Goal: Information Seeking & Learning: Learn about a topic

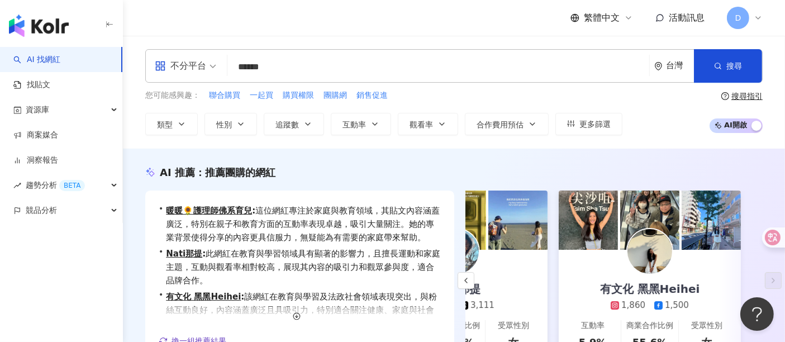
click at [301, 58] on input "******" at bounding box center [438, 66] width 413 height 21
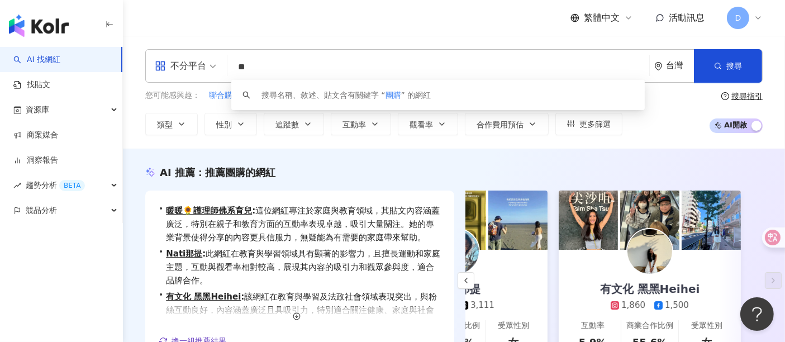
type input "*"
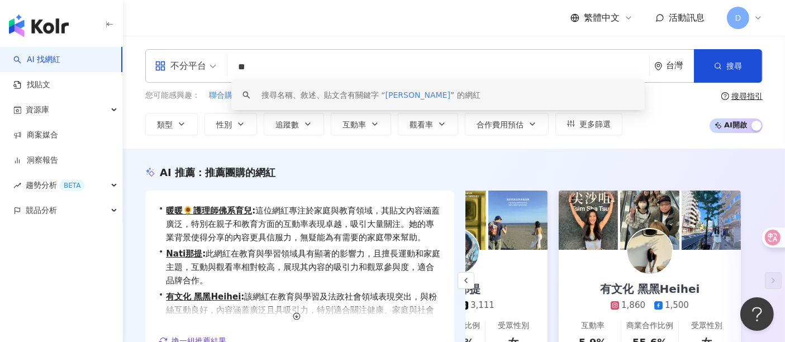
type input "*"
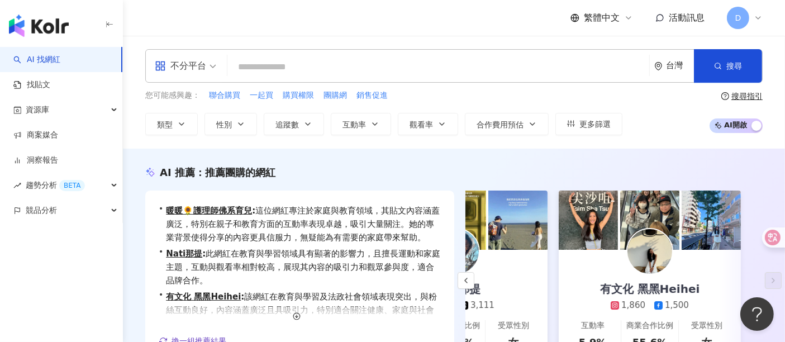
paste input "******"
type input "******"
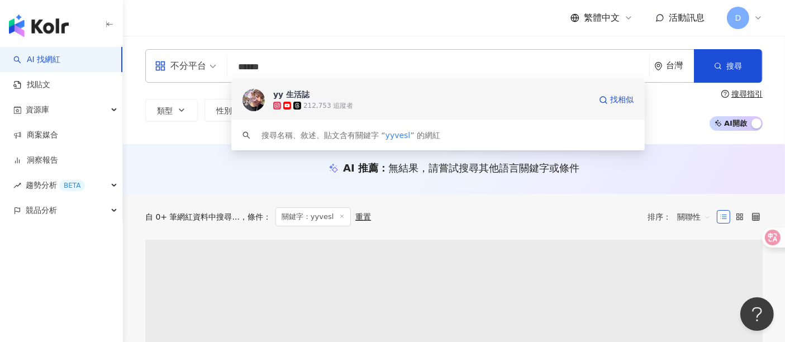
click at [316, 101] on div "212,753 追蹤者" at bounding box center [329, 106] width 50 height 10
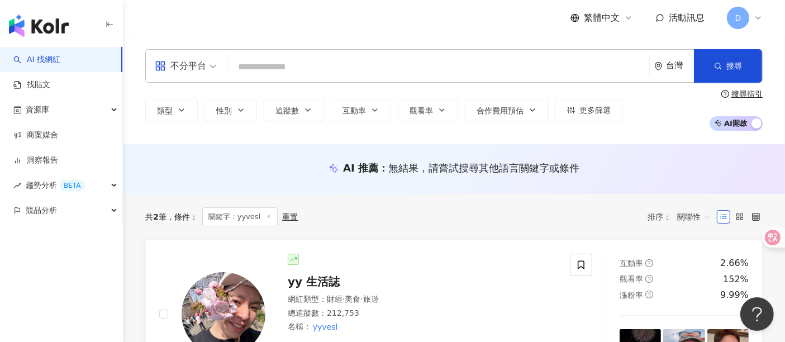
click at [279, 68] on input "search" at bounding box center [438, 66] width 413 height 21
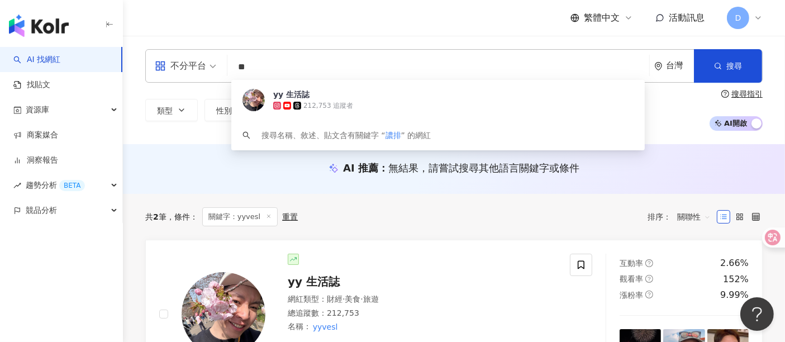
type input "*"
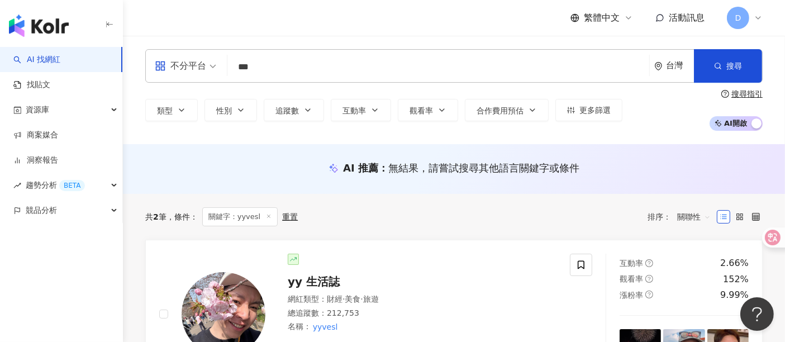
type input "**"
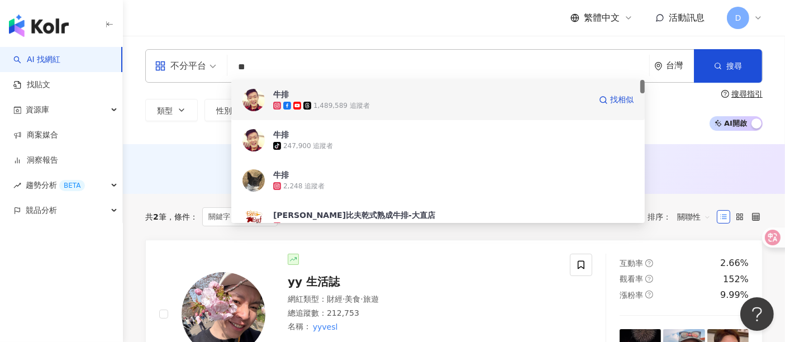
click at [315, 107] on div "1,489,589 追蹤者" at bounding box center [342, 106] width 56 height 10
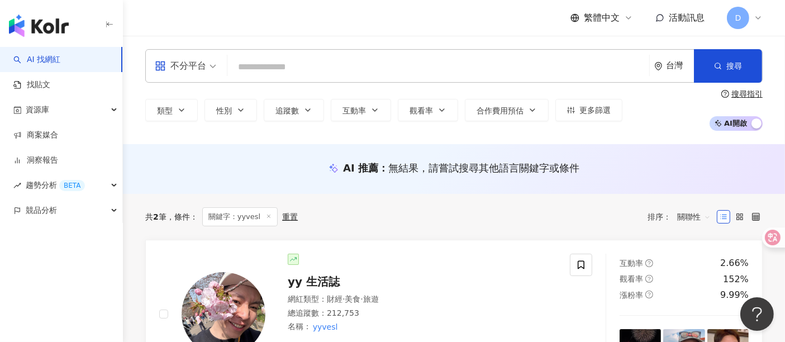
paste input "**********"
type input "**********"
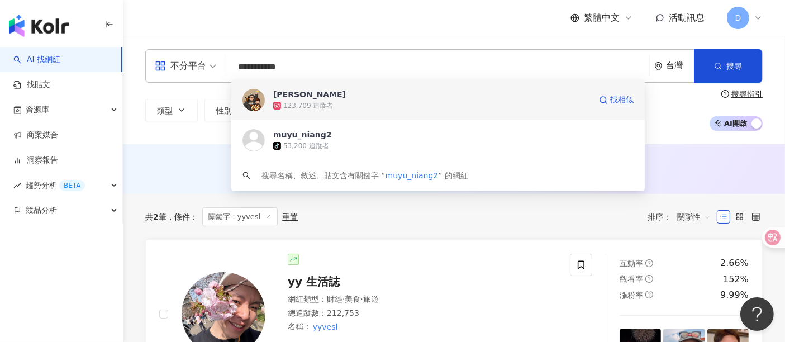
click at [314, 112] on div "木俞娘娘 123,709 追蹤者 找相似" at bounding box center [438, 100] width 414 height 40
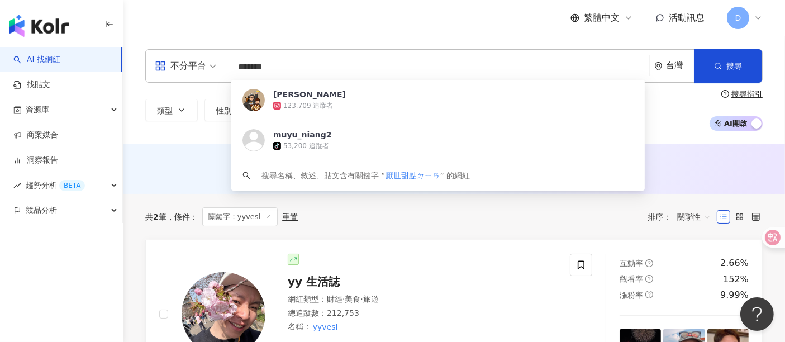
type input "*****"
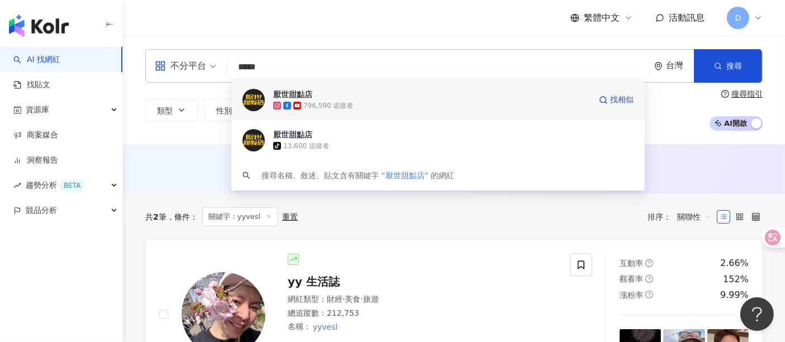
click at [345, 110] on div "796,590 追蹤者" at bounding box center [329, 106] width 50 height 10
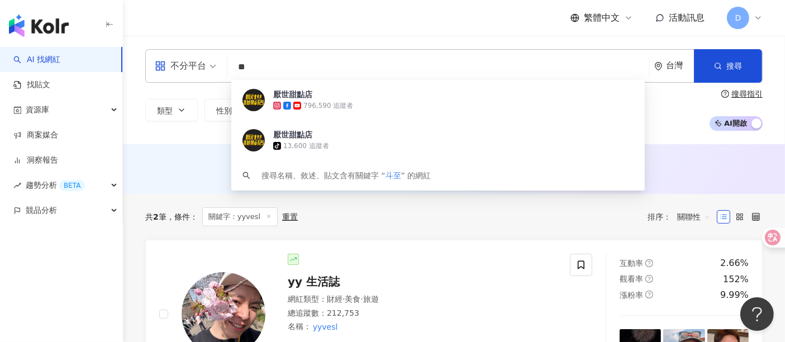
type input "*"
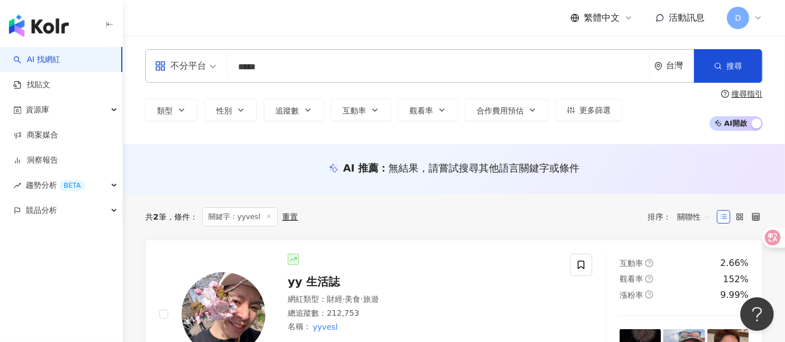
type input "***"
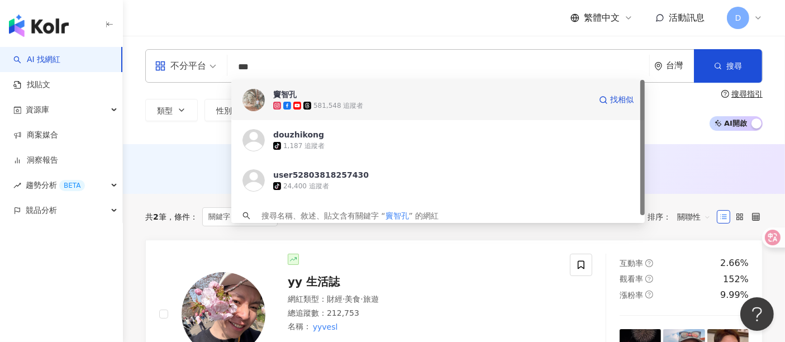
click at [300, 111] on div "581,548 追蹤者" at bounding box center [432, 105] width 318 height 11
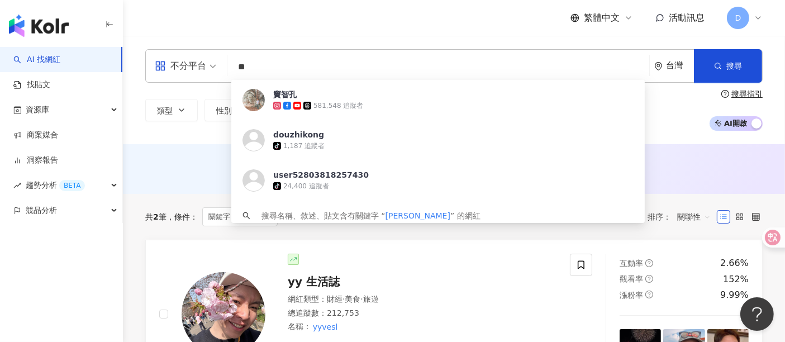
type input "**"
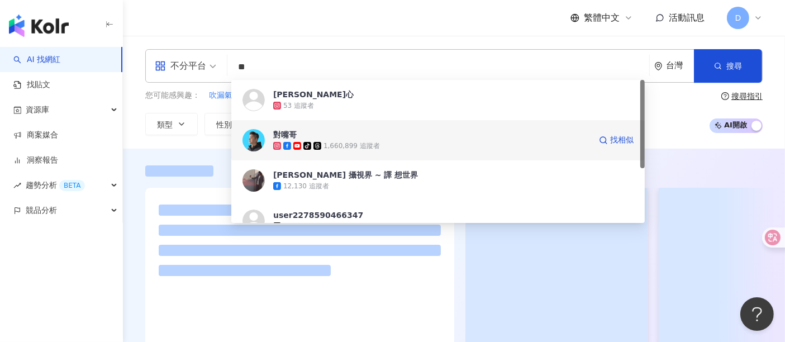
click at [312, 143] on span "tiktok-icon" at bounding box center [309, 146] width 10 height 8
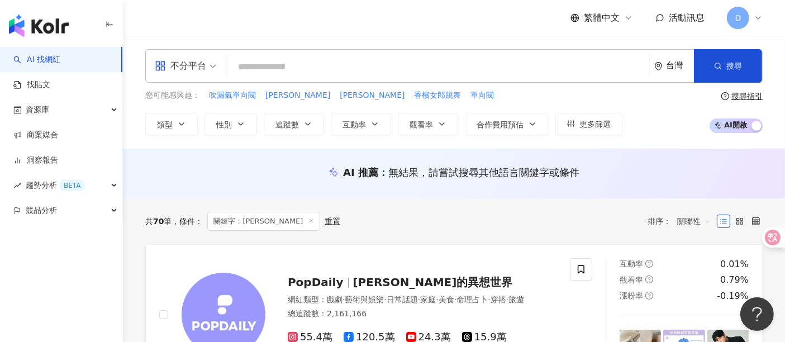
click at [304, 62] on input "search" at bounding box center [438, 66] width 413 height 21
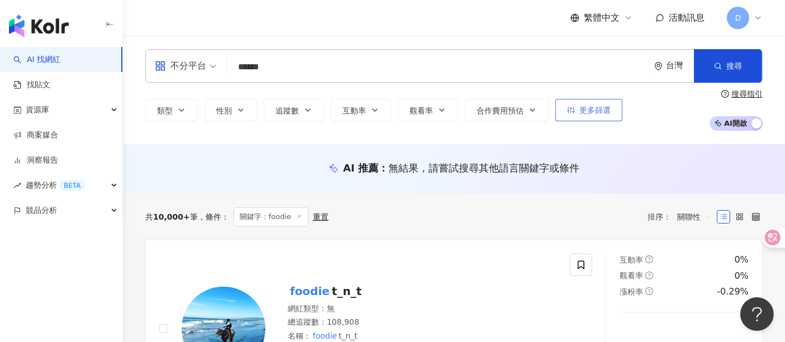
type input "******"
click at [611, 111] on button "更多篩選" at bounding box center [589, 110] width 67 height 22
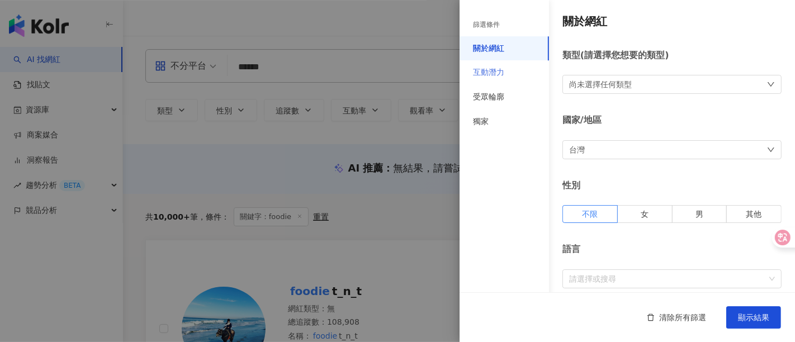
click at [487, 64] on div "互動潛力" at bounding box center [503, 72] width 89 height 25
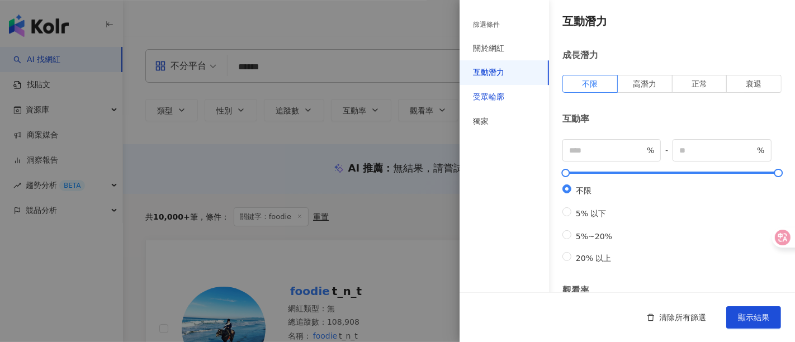
click at [496, 101] on div "受眾輪廓" at bounding box center [488, 97] width 31 height 11
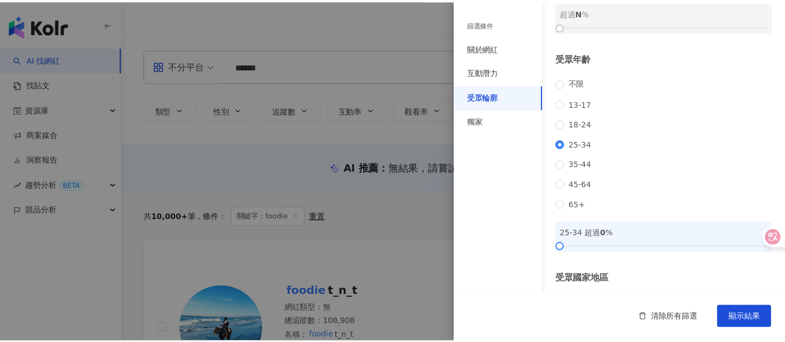
scroll to position [124, 0]
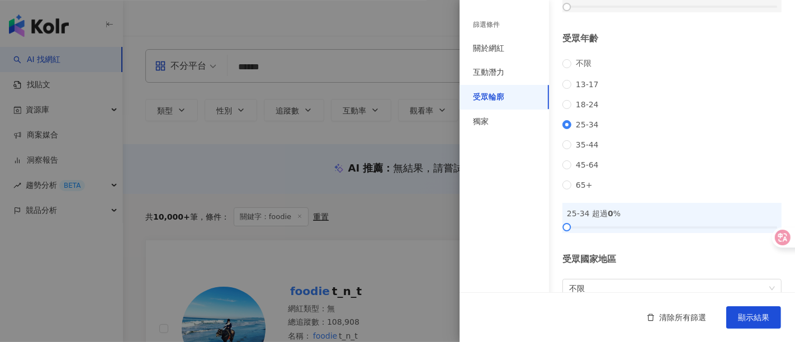
drag, startPoint x: 576, startPoint y: 245, endPoint x: 556, endPoint y: 245, distance: 20.1
click at [590, 233] on div "25-34 超過 0 %" at bounding box center [671, 218] width 219 height 30
drag, startPoint x: 576, startPoint y: 244, endPoint x: 637, endPoint y: 248, distance: 61.1
click at [623, 230] on div at bounding box center [626, 227] width 6 height 6
click at [738, 310] on button "顯示結果" at bounding box center [753, 317] width 55 height 22
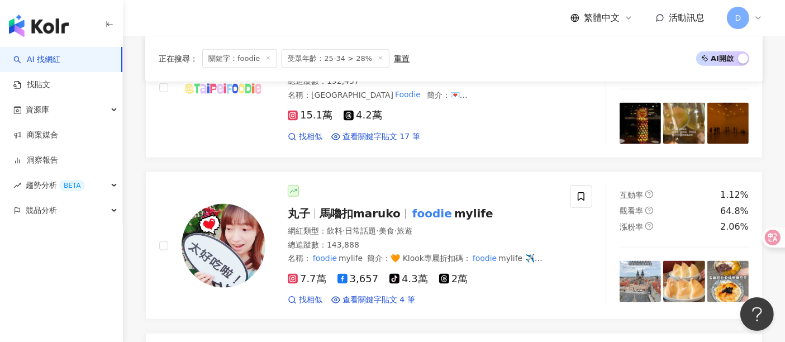
scroll to position [2049, 0]
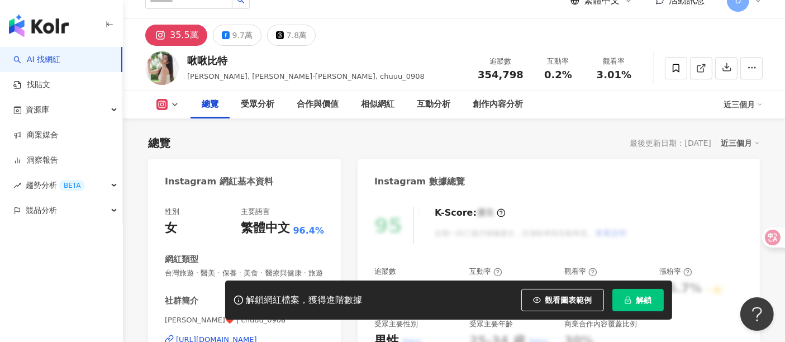
scroll to position [62, 0]
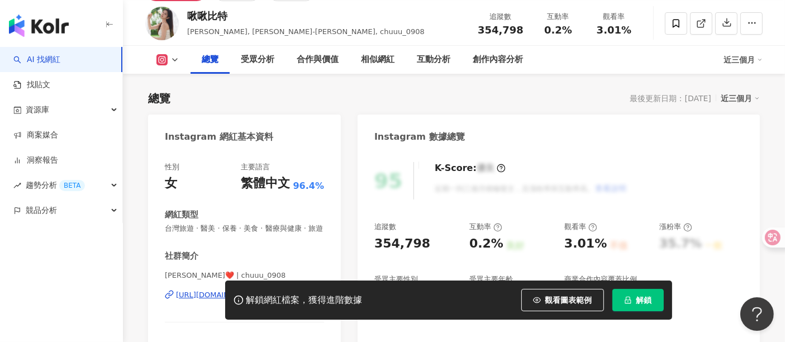
click at [191, 303] on div "解鎖網紅檔案，獲得進階數據 觀看圖表範例 解鎖" at bounding box center [392, 300] width 785 height 39
click at [191, 309] on div "解鎖網紅檔案，獲得進階數據 觀看圖表範例 解鎖" at bounding box center [392, 300] width 785 height 39
click at [209, 310] on div "解鎖網紅檔案，獲得進階數據 觀看圖表範例 解鎖" at bounding box center [392, 300] width 785 height 39
click at [212, 306] on div "解鎖網紅檔案，獲得進階數據 觀看圖表範例 解鎖" at bounding box center [392, 300] width 785 height 39
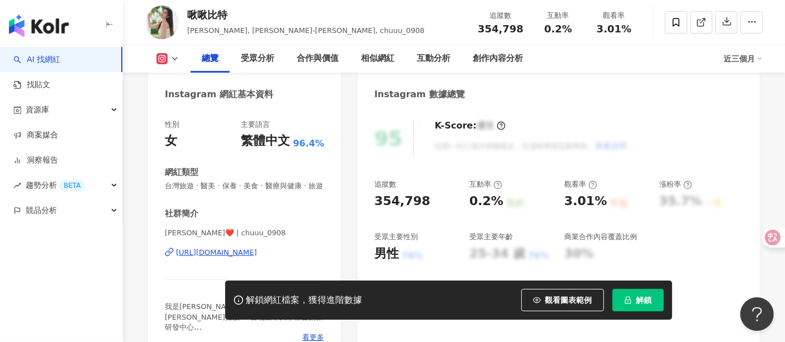
scroll to position [124, 0]
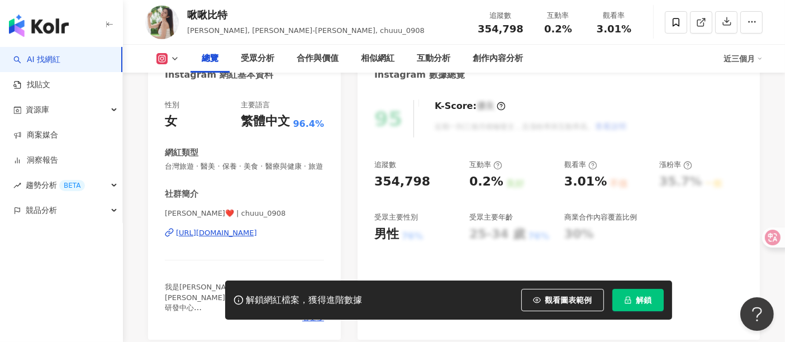
click at [257, 238] on div "https://www.instagram.com/chuuu_0908/" at bounding box center [216, 233] width 81 height 10
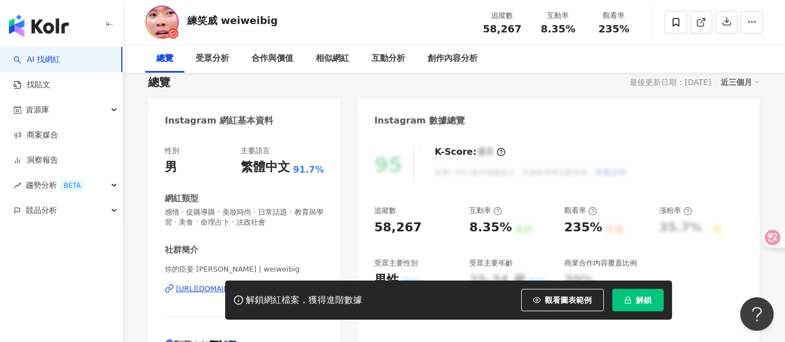
scroll to position [124, 0]
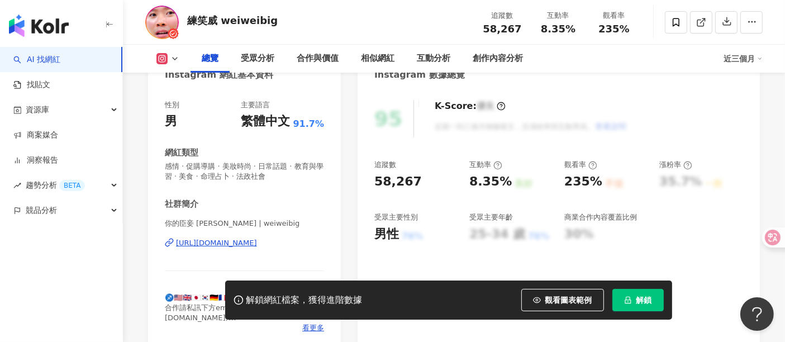
click at [257, 243] on div "[URL][DOMAIN_NAME]" at bounding box center [216, 243] width 81 height 10
click at [627, 302] on icon "lock" at bounding box center [628, 300] width 8 height 8
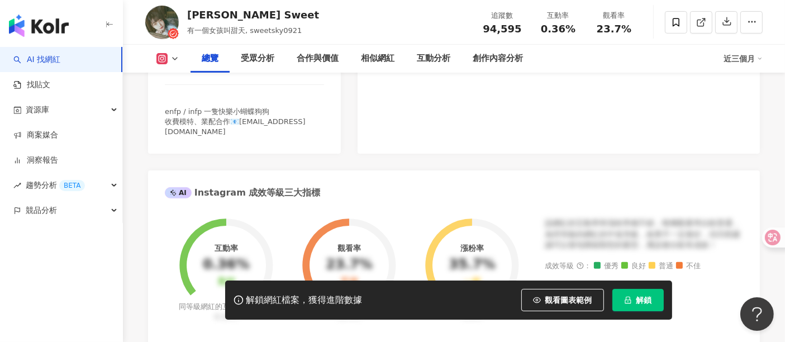
scroll to position [248, 0]
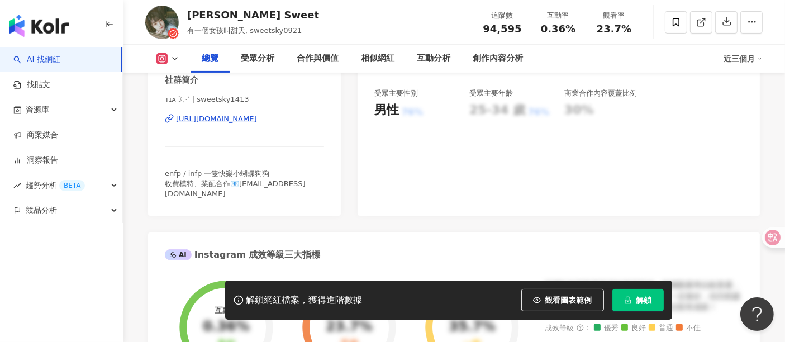
click at [257, 122] on div "https://www.instagram.com/sweetsky1413/" at bounding box center [216, 119] width 81 height 10
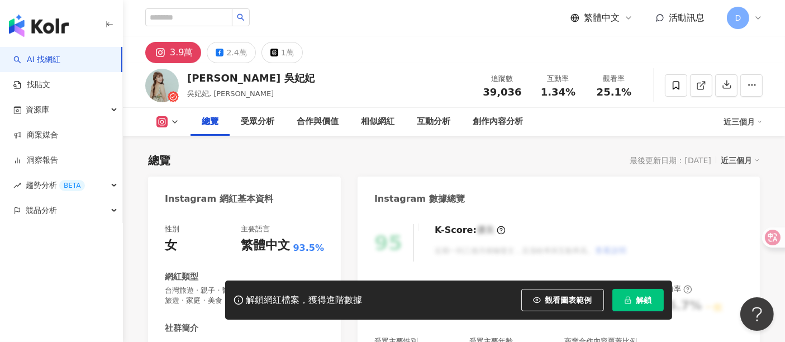
scroll to position [186, 0]
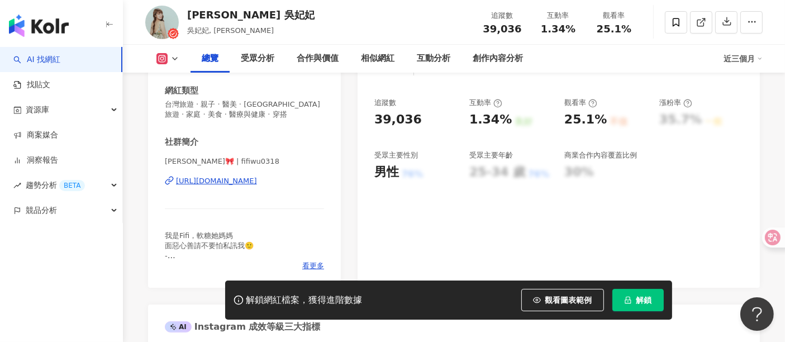
click at [257, 182] on div "https://www.instagram.com/fifiwu0318/" at bounding box center [216, 181] width 81 height 10
click at [257, 178] on div "https://www.instagram.com/fifiwu0318/" at bounding box center [216, 181] width 81 height 10
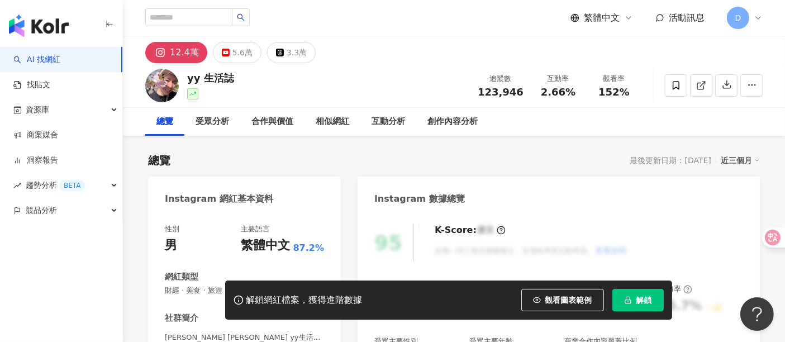
click at [627, 300] on icon "lock" at bounding box center [628, 300] width 8 height 8
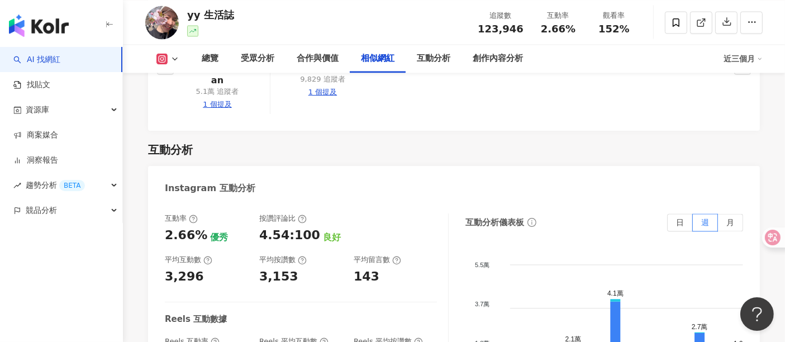
scroll to position [2192, 0]
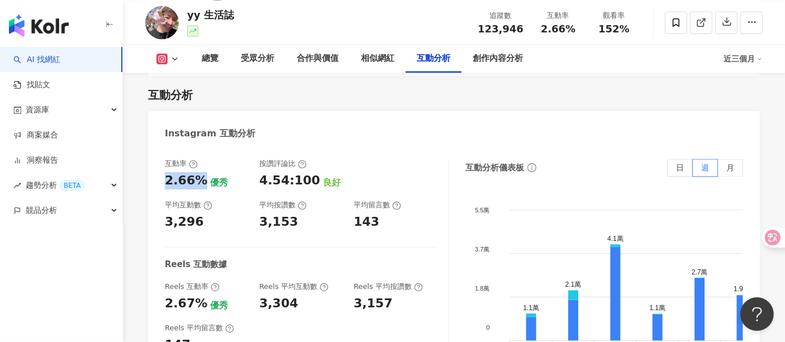
drag, startPoint x: 158, startPoint y: 144, endPoint x: 202, endPoint y: 145, distance: 44.2
click at [202, 148] on div "互動率 2.66% 優秀 按讚評論比 4.54:100 良好 平均互動數 3,296 平均按讚數 3,153 平均留言數 143 Reels 互動數據 Ree…" at bounding box center [454, 274] width 612 height 252
copy div "2.66%"
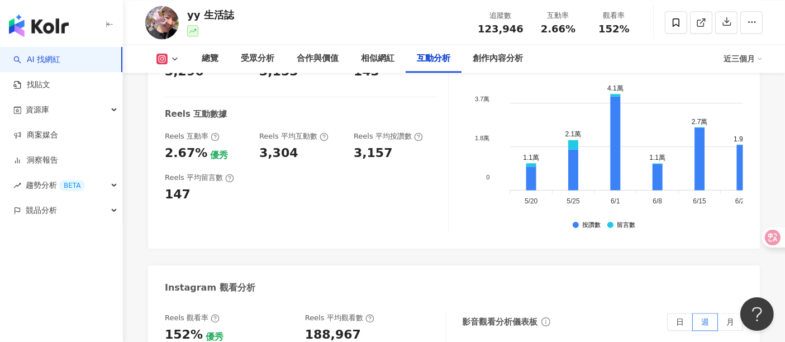
scroll to position [2379, 0]
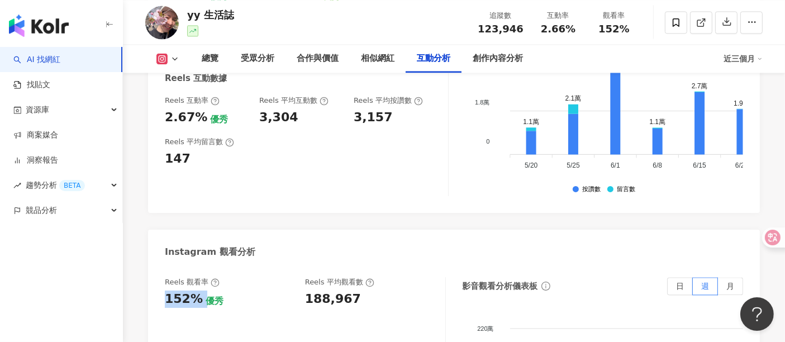
drag, startPoint x: 162, startPoint y: 268, endPoint x: 200, endPoint y: 267, distance: 38.6
copy div "152%"
drag, startPoint x: 303, startPoint y: 260, endPoint x: 360, endPoint y: 263, distance: 57.1
click at [360, 277] on div "Reels 觀看率 152% 優秀 [PERSON_NAME] 平均觀看數 188,967" at bounding box center [299, 292] width 269 height 30
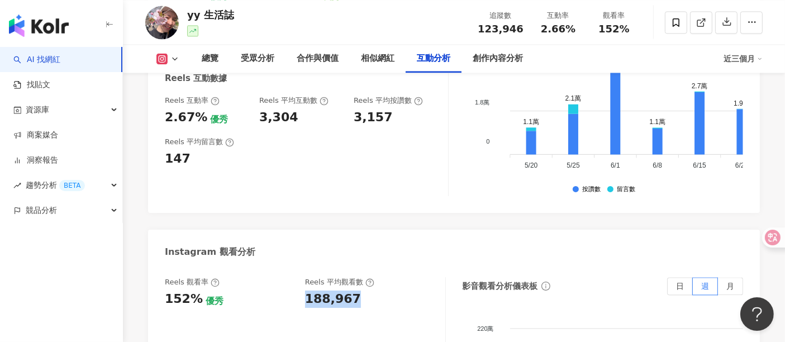
copy div "188,967"
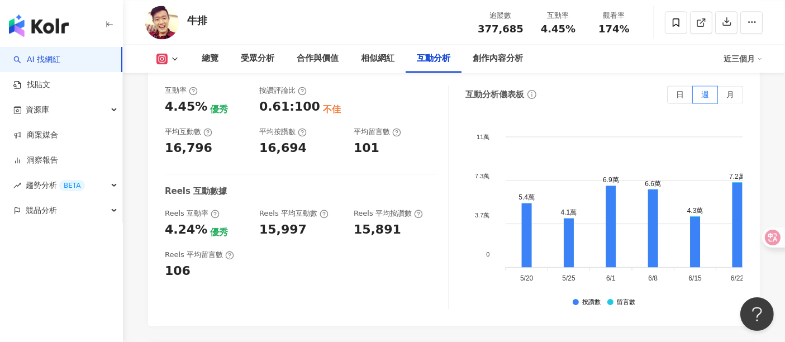
scroll to position [2393, 0]
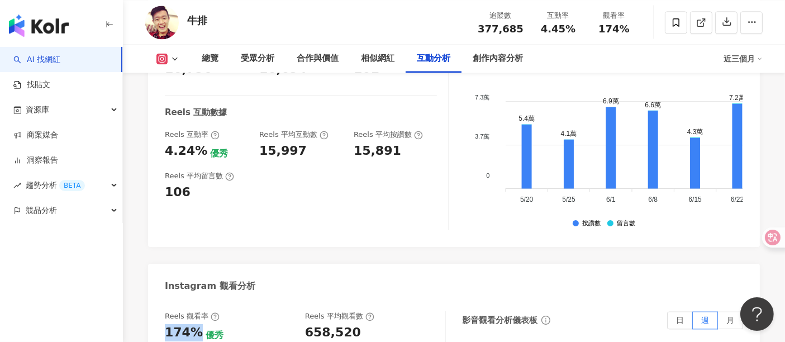
drag, startPoint x: 167, startPoint y: 276, endPoint x: 196, endPoint y: 268, distance: 30.3
click at [193, 307] on div "174%" at bounding box center [184, 332] width 38 height 17
copy div "174%"
drag, startPoint x: 305, startPoint y: 273, endPoint x: 358, endPoint y: 272, distance: 53.1
click at [358, 307] on div "658,520" at bounding box center [369, 332] width 129 height 17
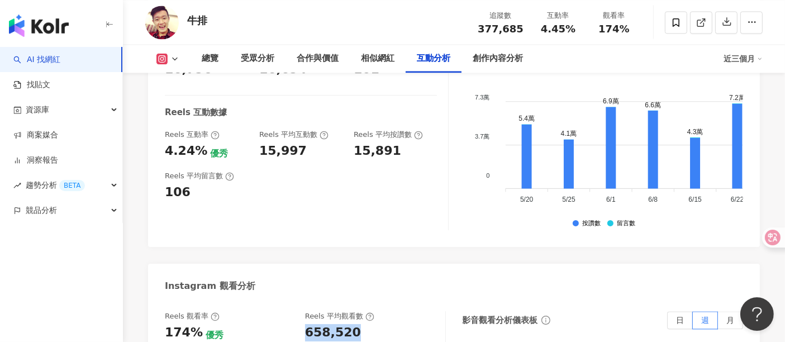
copy div "658,520"
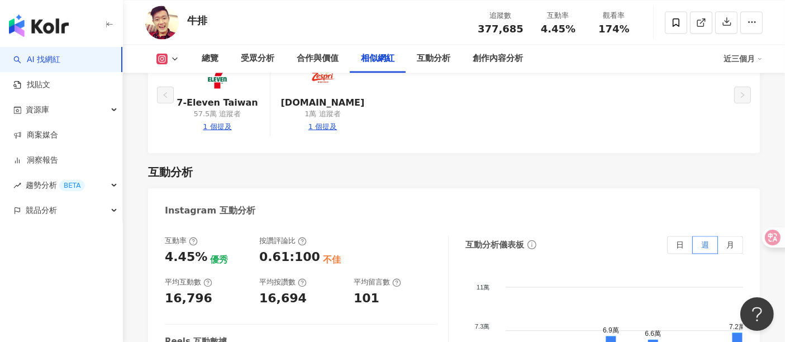
scroll to position [2145, 0]
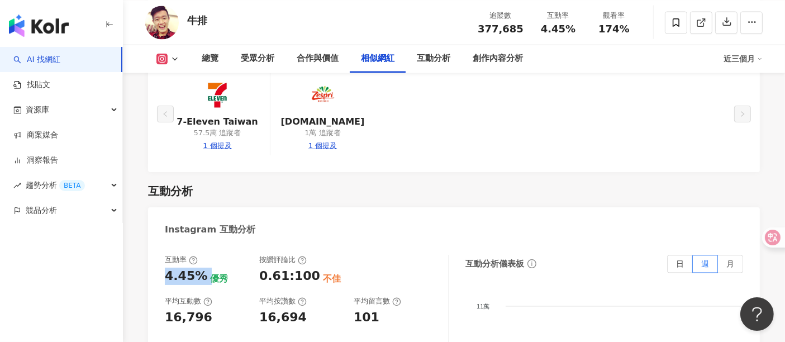
drag, startPoint x: 165, startPoint y: 219, endPoint x: 211, endPoint y: 214, distance: 46.2
click at [209, 268] on div "4.45% 優秀" at bounding box center [206, 276] width 83 height 17
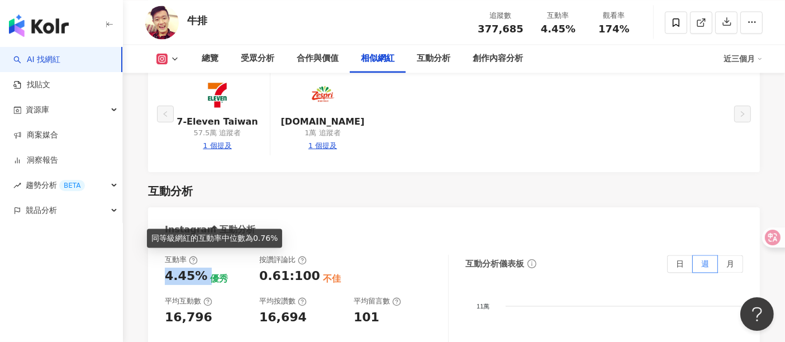
copy div "4.45%"
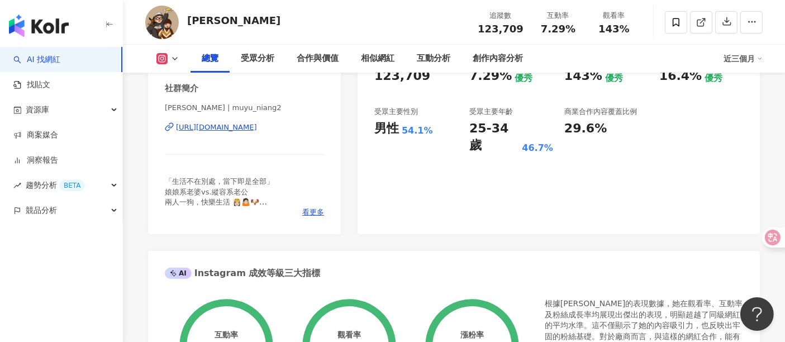
scroll to position [248, 0]
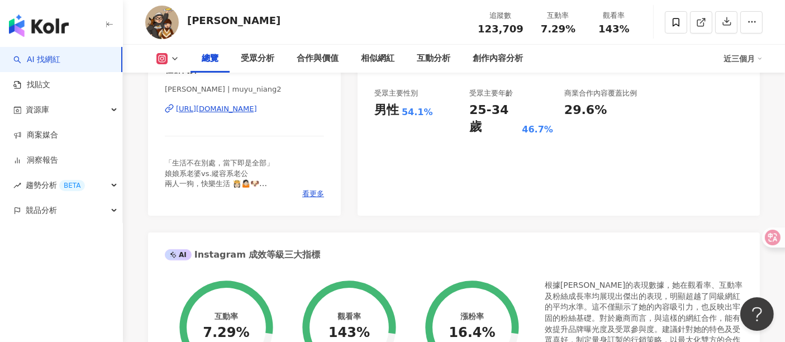
drag, startPoint x: 328, startPoint y: 113, endPoint x: 164, endPoint y: 116, distance: 163.3
click at [164, 116] on div "性別 女 主要語言 繁體中文 97.1% 網紅類型 藝術與娛樂 · 日常話題 · 教育與學習 · 家庭 · 美食 社群[PERSON_NAME] | muyu…" at bounding box center [244, 90] width 193 height 251
copy div "[URL][DOMAIN_NAME]"
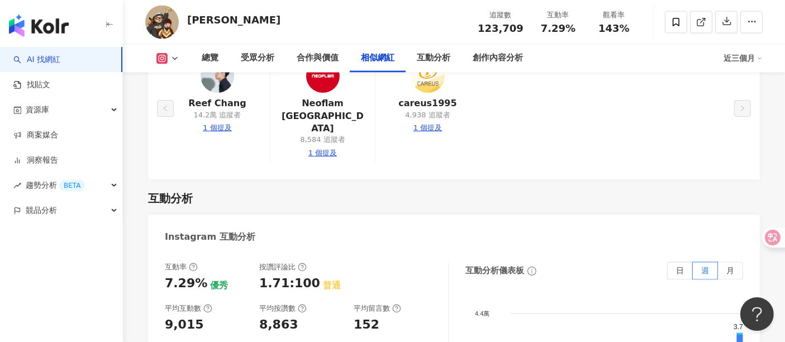
scroll to position [2149, 0]
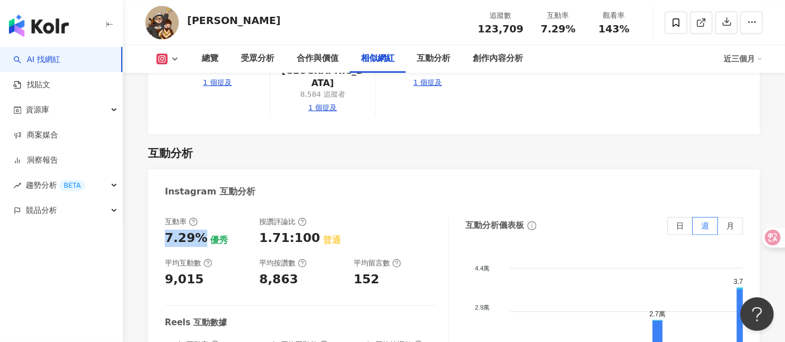
drag, startPoint x: 164, startPoint y: 203, endPoint x: 219, endPoint y: 215, distance: 55.4
click at [201, 230] on div "7.29%" at bounding box center [186, 238] width 42 height 17
copy div "7.29%"
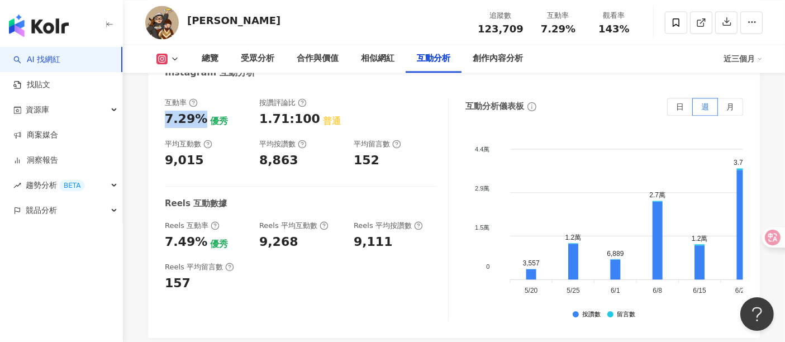
scroll to position [2397, 0]
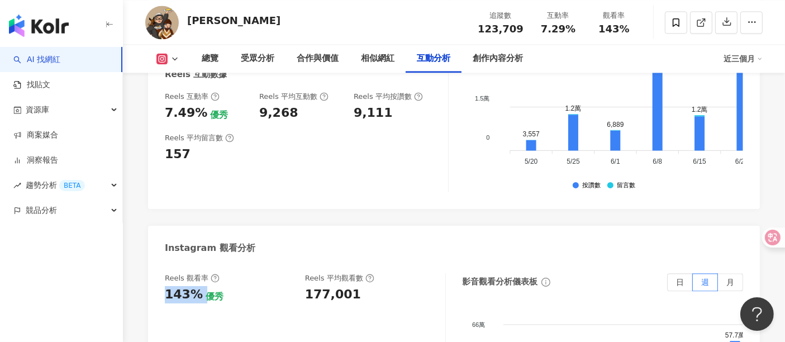
drag, startPoint x: 161, startPoint y: 265, endPoint x: 200, endPoint y: 264, distance: 38.6
copy div "143%"
click at [288, 286] on div "143% 優秀" at bounding box center [229, 294] width 129 height 17
drag, startPoint x: 297, startPoint y: 266, endPoint x: 359, endPoint y: 267, distance: 62.6
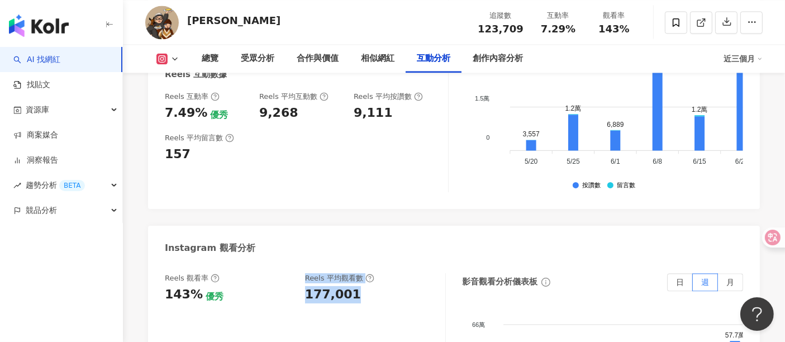
click at [359, 273] on div "Reels 觀看率 143% 優秀 Reels 平均觀看數 177,001" at bounding box center [299, 288] width 269 height 30
click at [359, 286] on div "177,001" at bounding box center [369, 294] width 129 height 17
drag, startPoint x: 347, startPoint y: 271, endPoint x: 308, endPoint y: 271, distance: 39.1
click at [314, 286] on div "177,001" at bounding box center [333, 294] width 56 height 17
click at [299, 273] on div "Reels 觀看率 143% 優秀 Reels 平均觀看數 177,001" at bounding box center [299, 288] width 269 height 30
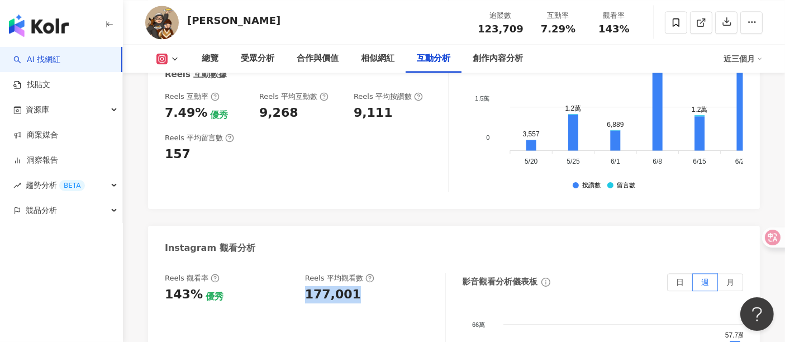
drag, startPoint x: 304, startPoint y: 267, endPoint x: 366, endPoint y: 271, distance: 61.7
click at [356, 273] on div "Reels 觀看率 143% 優秀 Reels 平均觀看數 177,001" at bounding box center [299, 288] width 269 height 30
copy div "177,001"
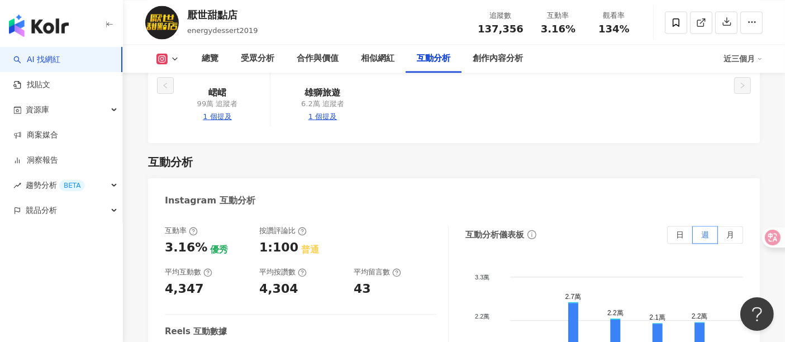
scroll to position [2257, 0]
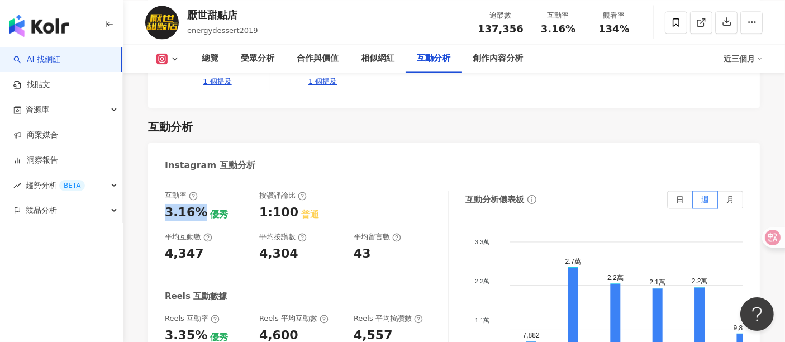
drag, startPoint x: 160, startPoint y: 113, endPoint x: 200, endPoint y: 108, distance: 39.5
click at [200, 179] on div "互動率 3.16% 優秀 按讚評論比 1:100 普通 平均互動數 4,347 平均按讚數 4,304 平均留言數 43 Reels 互動數據 Reels 互…" at bounding box center [454, 305] width 612 height 252
copy div "3.16%"
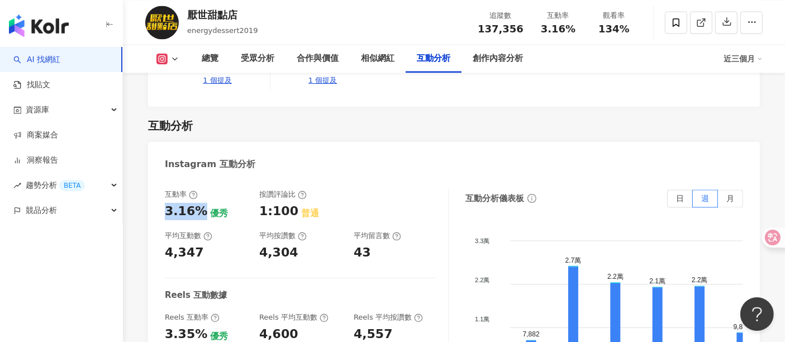
scroll to position [2567, 0]
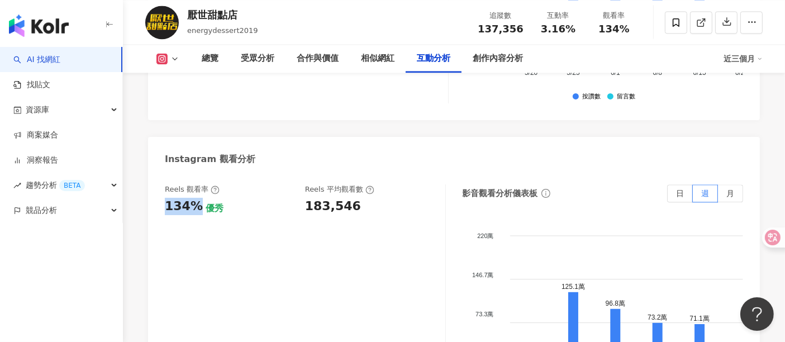
drag, startPoint x: 167, startPoint y: 105, endPoint x: 198, endPoint y: 99, distance: 31.8
click at [198, 198] on div "134%" at bounding box center [184, 206] width 38 height 17
copy div "134%"
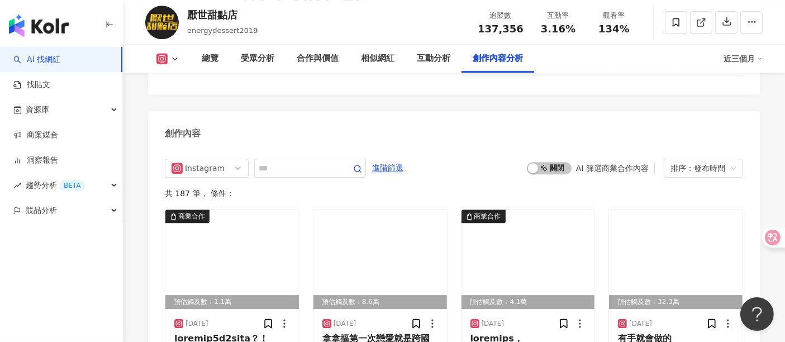
scroll to position [3595, 0]
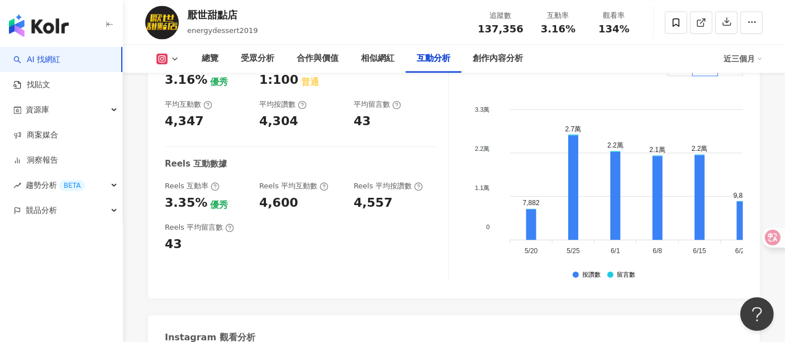
scroll to position [2477, 0]
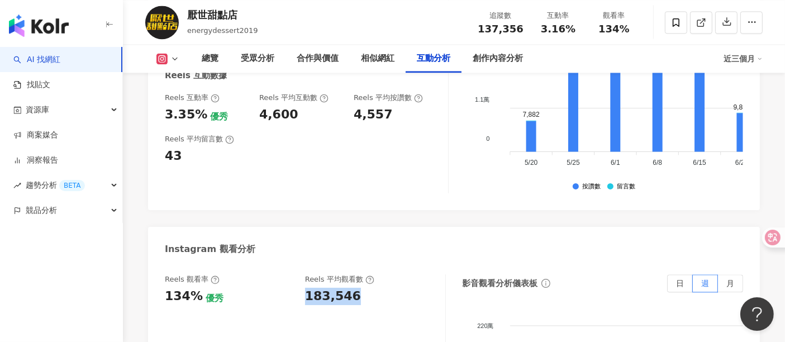
drag, startPoint x: 303, startPoint y: 191, endPoint x: 354, endPoint y: 197, distance: 51.9
click at [354, 274] on div "Reels 觀看率 134% 優秀 Reels 平均觀看數 183,546" at bounding box center [299, 289] width 269 height 30
copy div "183,546"
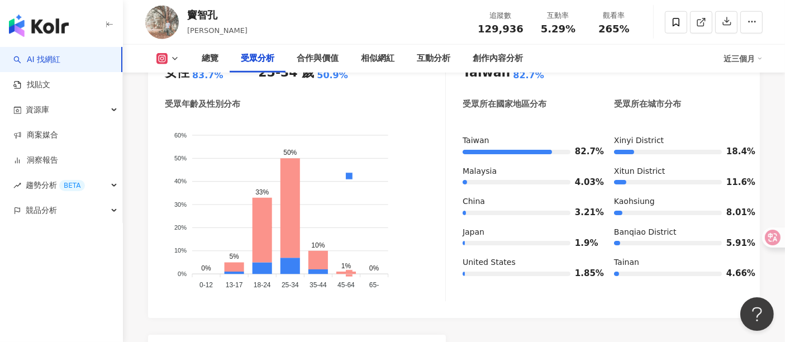
scroll to position [993, 0]
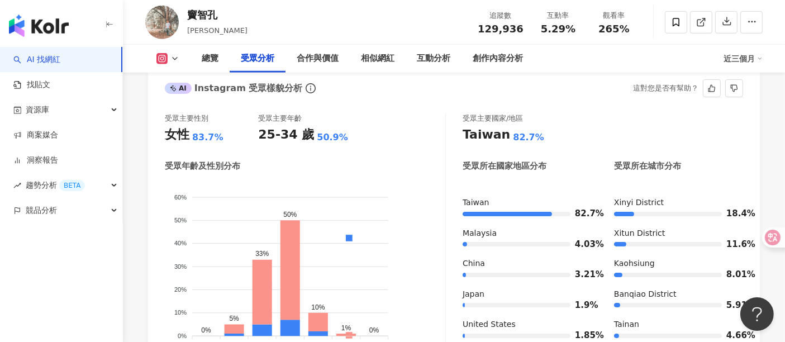
click at [211, 148] on div "受眾主要性別 女性 83.7% 受眾主要年齡 25-34 歲 50.9% 受眾年齡及性別分布 男性 女性 60% 60% 50% 50% 40% 40% 30…" at bounding box center [305, 238] width 281 height 250
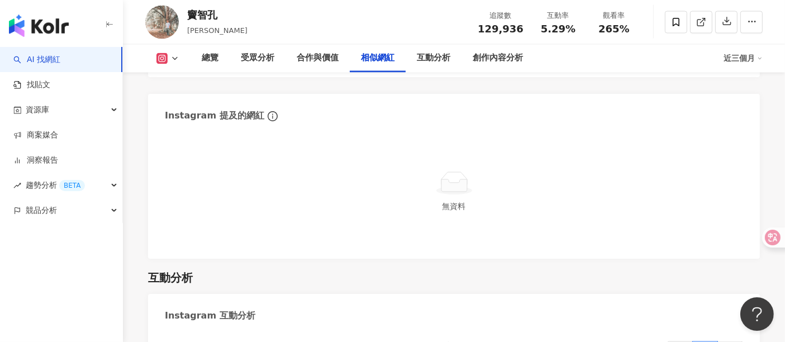
scroll to position [2254, 0]
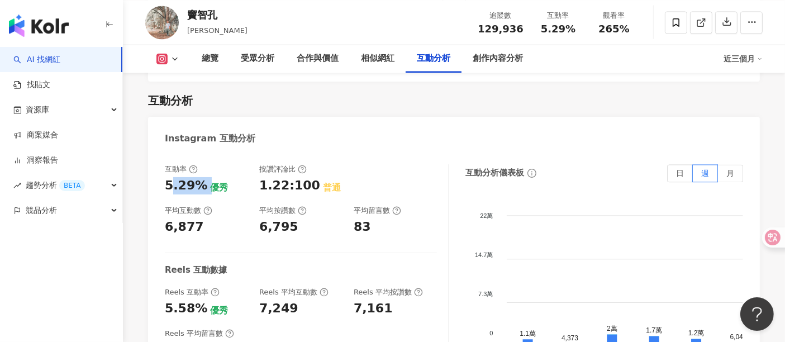
drag, startPoint x: 168, startPoint y: 135, endPoint x: 209, endPoint y: 134, distance: 40.3
click at [209, 177] on div "5.29% 優秀" at bounding box center [206, 185] width 83 height 17
click at [169, 177] on div "5.29%" at bounding box center [186, 185] width 42 height 17
drag, startPoint x: 163, startPoint y: 136, endPoint x: 222, endPoint y: 136, distance: 58.7
click at [222, 153] on div "互動率 5.29% 優秀 按讚評論比 1.22:100 普通 平均互動數 6,877 平均按讚數 6,795 平均留言數 83 Reels 互動數據 Reel…" at bounding box center [454, 279] width 612 height 252
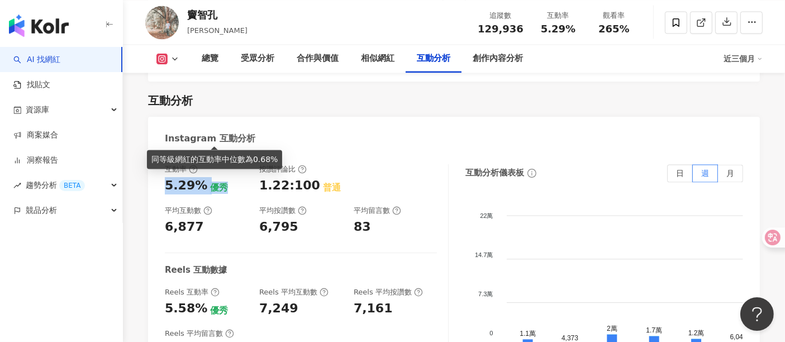
click at [210, 182] on div "優秀" at bounding box center [219, 188] width 18 height 12
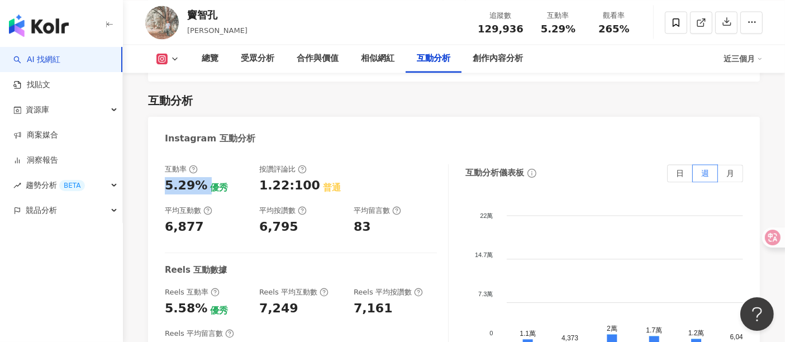
drag, startPoint x: 206, startPoint y: 135, endPoint x: 295, endPoint y: 211, distance: 117.0
click at [159, 153] on div "互動率 5.29% 優秀 按讚評論比 1.22:100 普通 平均互動數 6,877 平均按讚數 6,795 平均留言數 83 Reels 互動數據 Reel…" at bounding box center [454, 279] width 612 height 252
copy div "5.29%"
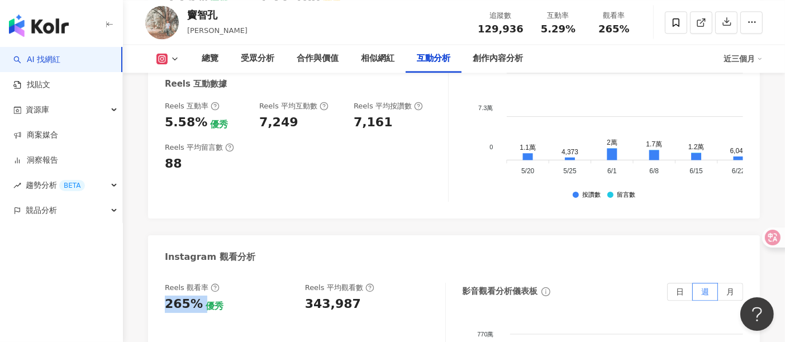
drag, startPoint x: 160, startPoint y: 258, endPoint x: 202, endPoint y: 253, distance: 42.8
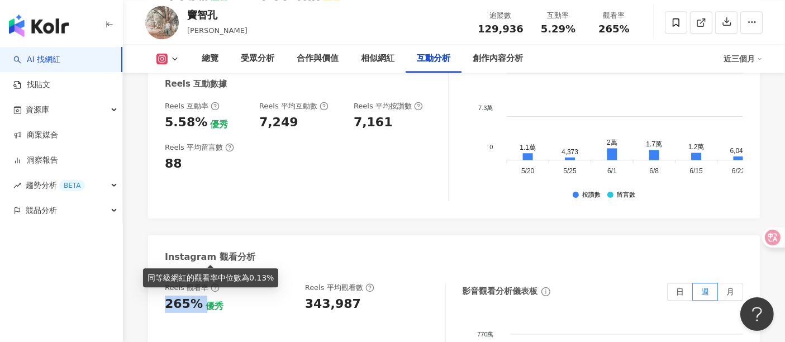
copy div "265%"
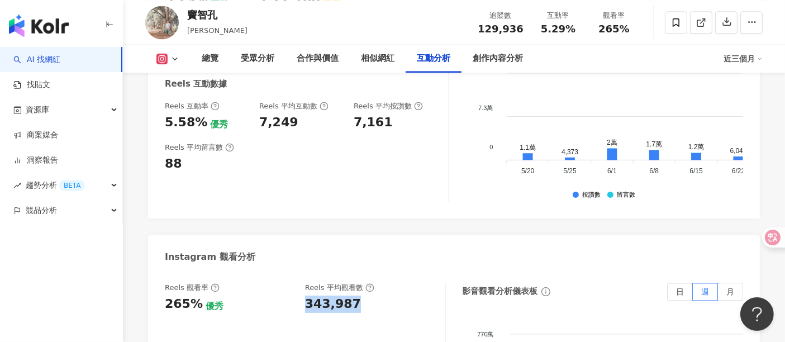
drag, startPoint x: 306, startPoint y: 256, endPoint x: 360, endPoint y: 257, distance: 54.2
click at [360, 296] on div "343,987" at bounding box center [369, 304] width 129 height 17
copy div "343,987"
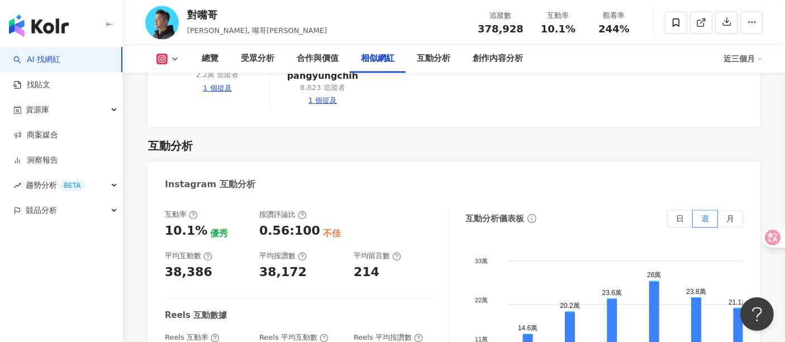
scroll to position [2186, 0]
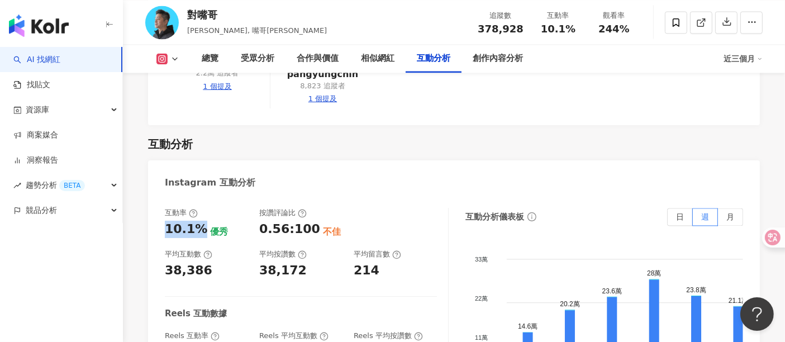
drag, startPoint x: 164, startPoint y: 208, endPoint x: 198, endPoint y: 206, distance: 34.7
click at [198, 206] on div "互動率 10.1% 優秀 按讚評論比 0.56:100 不佳 平均互動數 38,386 平均按讚數 38,172 平均留言數 214 Reels 互動數據 R…" at bounding box center [454, 323] width 612 height 252
copy div "10.1%"
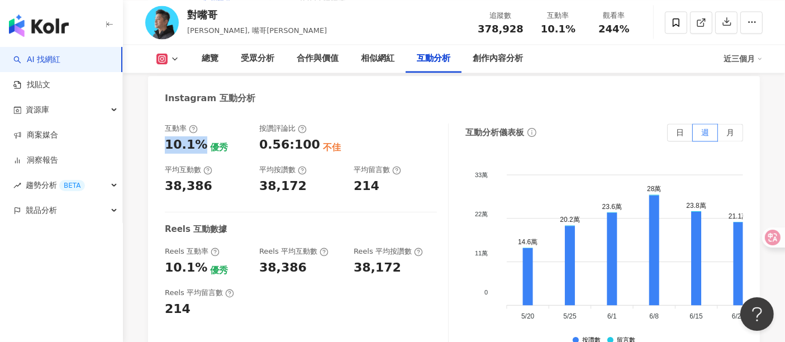
scroll to position [2310, 0]
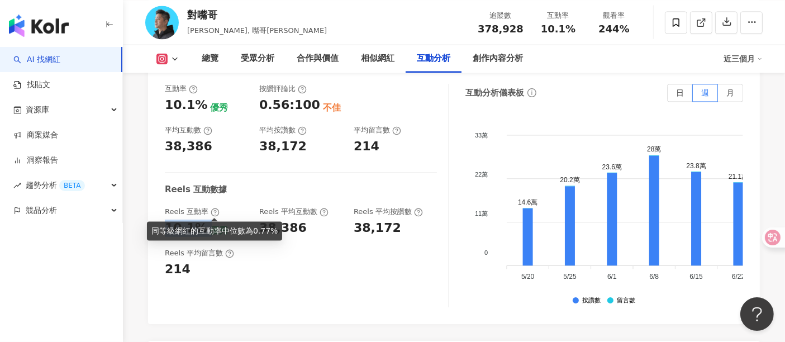
drag, startPoint x: 164, startPoint y: 211, endPoint x: 209, endPoint y: 209, distance: 44.8
click at [209, 209] on div "互動率 10.1% 優秀 按讚評論比 0.56:100 不佳 平均互動數 38,386 平均按讚數 38,172 平均留言數 214 Reels 互動數據 R…" at bounding box center [454, 199] width 612 height 252
copy div "10.1%"
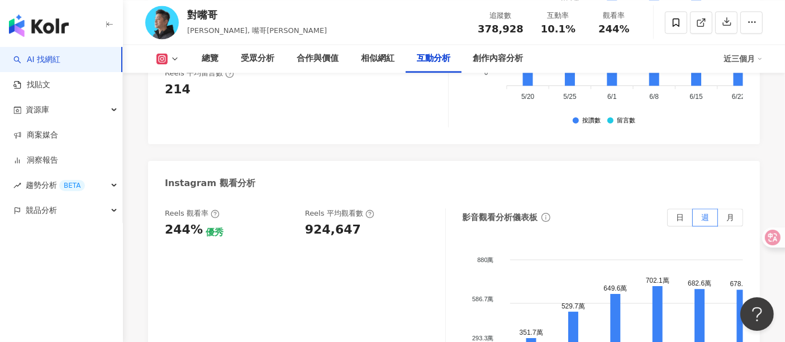
scroll to position [2434, 0]
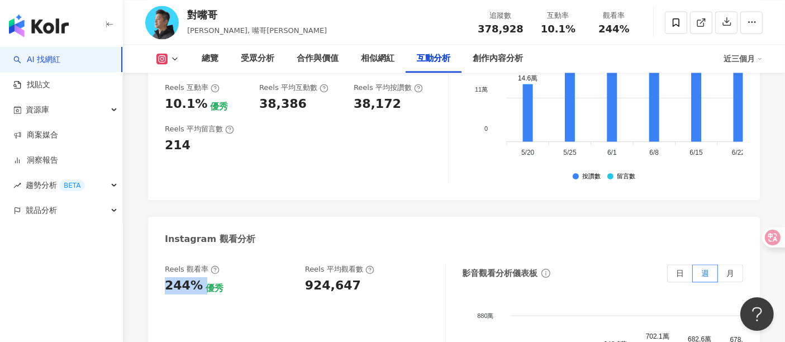
drag, startPoint x: 166, startPoint y: 269, endPoint x: 200, endPoint y: 262, distance: 34.3
click at [200, 277] on div "244% 優秀" at bounding box center [229, 285] width 129 height 17
copy div "244%"
drag, startPoint x: 308, startPoint y: 270, endPoint x: 373, endPoint y: 265, distance: 65.6
click at [373, 277] on div "924,647" at bounding box center [369, 285] width 129 height 17
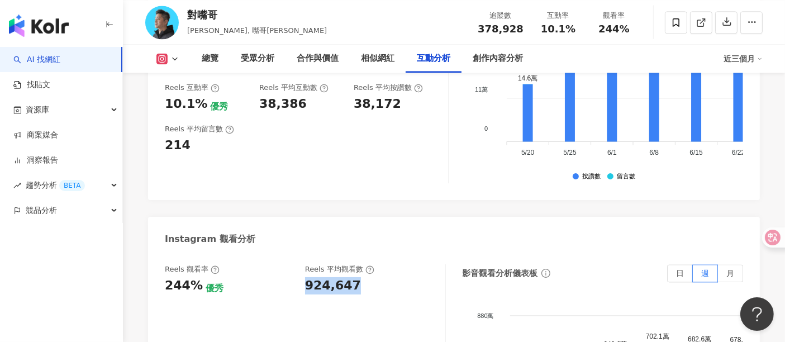
copy div "924,647"
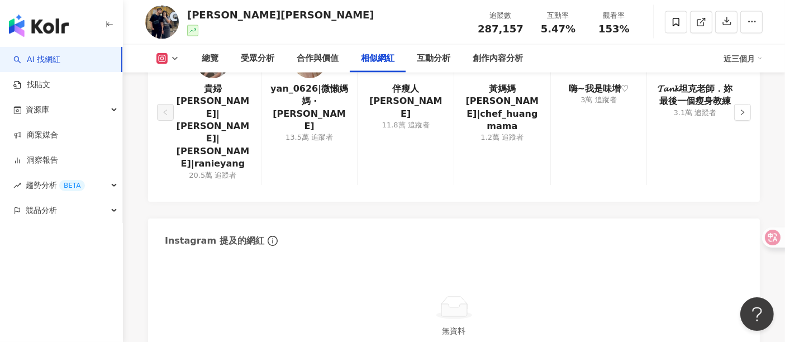
scroll to position [2143, 0]
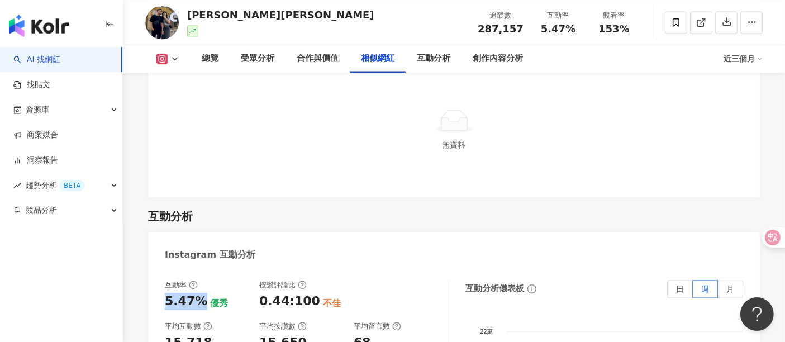
drag, startPoint x: 167, startPoint y: 234, endPoint x: 200, endPoint y: 231, distance: 33.1
click at [200, 293] on div "5.47%" at bounding box center [186, 301] width 42 height 17
copy div "5.47%"
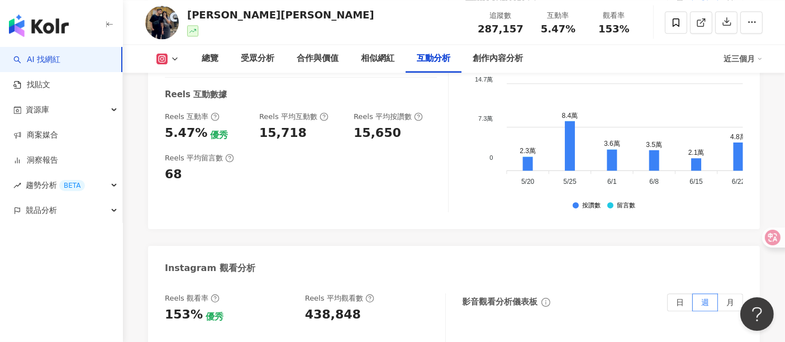
scroll to position [2515, 0]
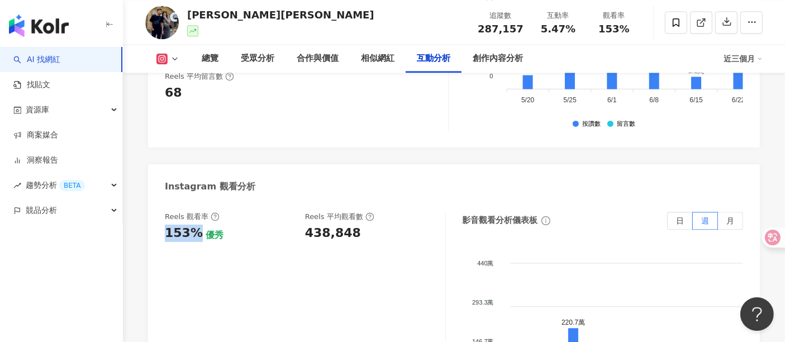
drag, startPoint x: 163, startPoint y: 172, endPoint x: 196, endPoint y: 170, distance: 33.6
click at [196, 201] on div "Reels 觀看率 153% 優秀 Reels 平均觀看數 438,848 影音觀看分析儀表板 日 週 月 440萬 440萬 293.3萬 293.3萬 1…" at bounding box center [454, 327] width 612 height 252
copy div "153%"
drag, startPoint x: 302, startPoint y: 174, endPoint x: 344, endPoint y: 179, distance: 42.8
click at [347, 212] on div "Reels 觀看率 153% 優秀 Reels 平均觀看數 438,848" at bounding box center [305, 324] width 281 height 224
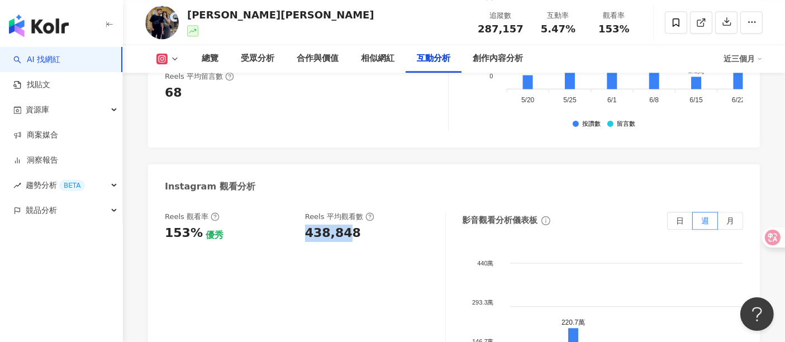
copy div "438,84"
click at [356, 240] on div "Reels 觀看率 153% 優秀 Reels 平均觀看數 438,848" at bounding box center [305, 324] width 281 height 224
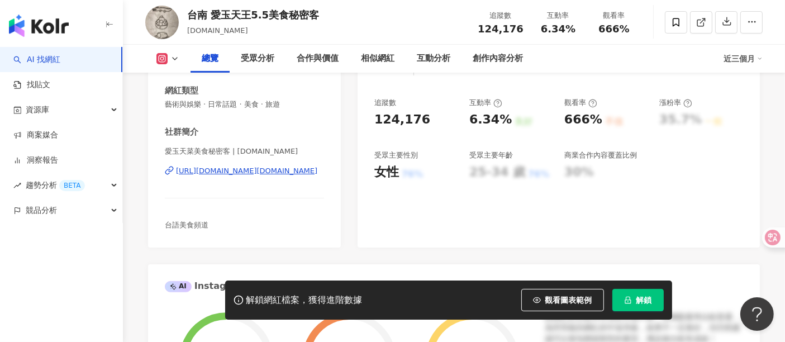
click at [295, 174] on div "https://www.instagram.com/foodiefriend.asia/" at bounding box center [246, 171] width 141 height 10
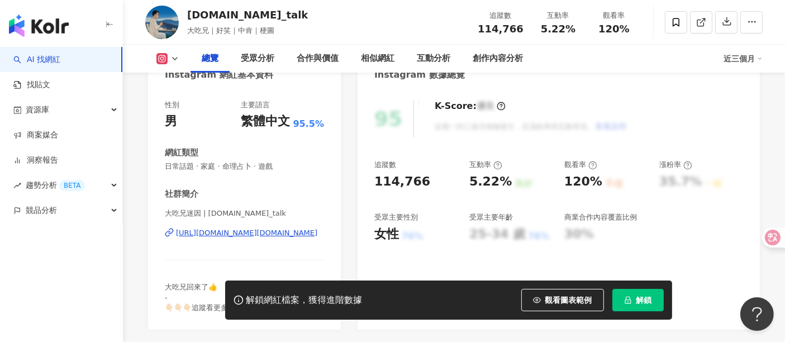
click at [305, 230] on div "[URL][DOMAIN_NAME][DOMAIN_NAME]" at bounding box center [246, 233] width 141 height 10
